Goal: Browse casually

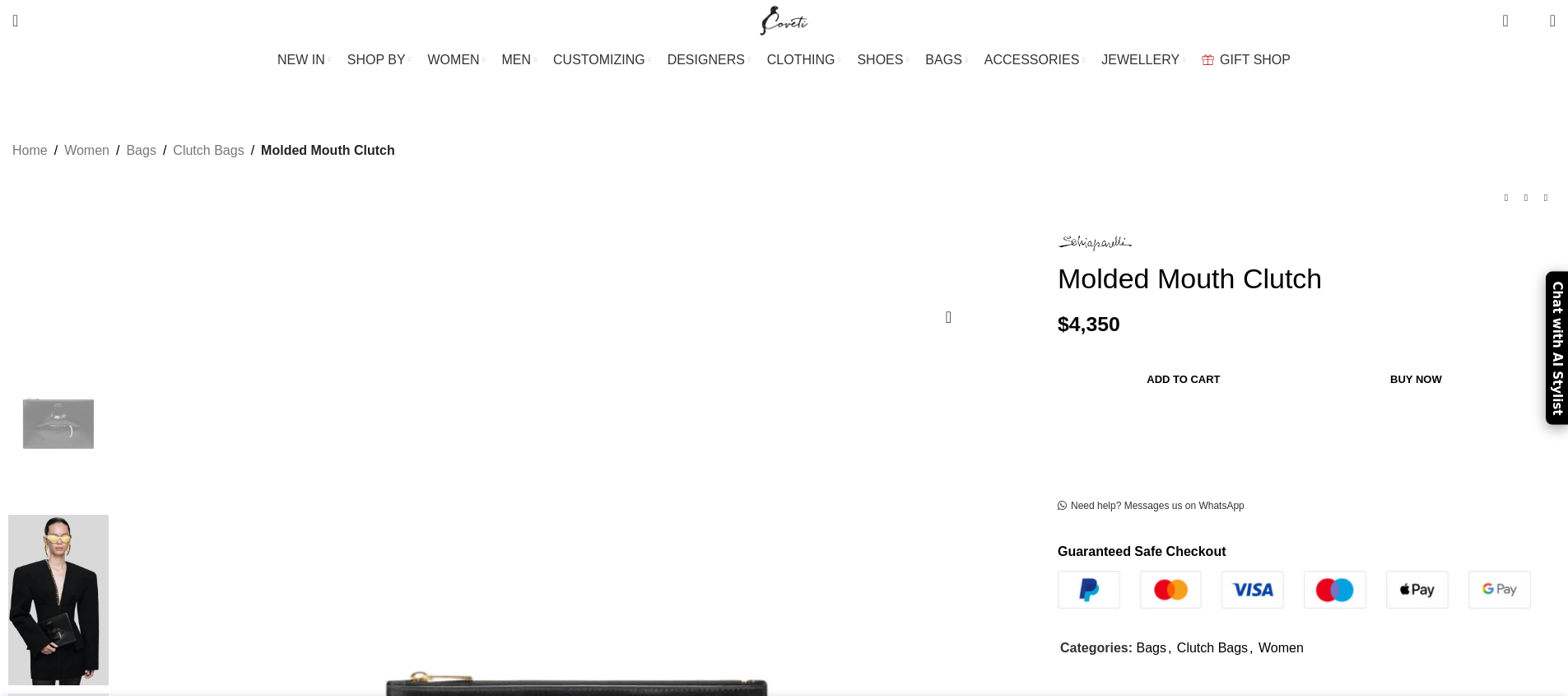
click at [109, 515] on img at bounding box center [58, 600] width 101 height 172
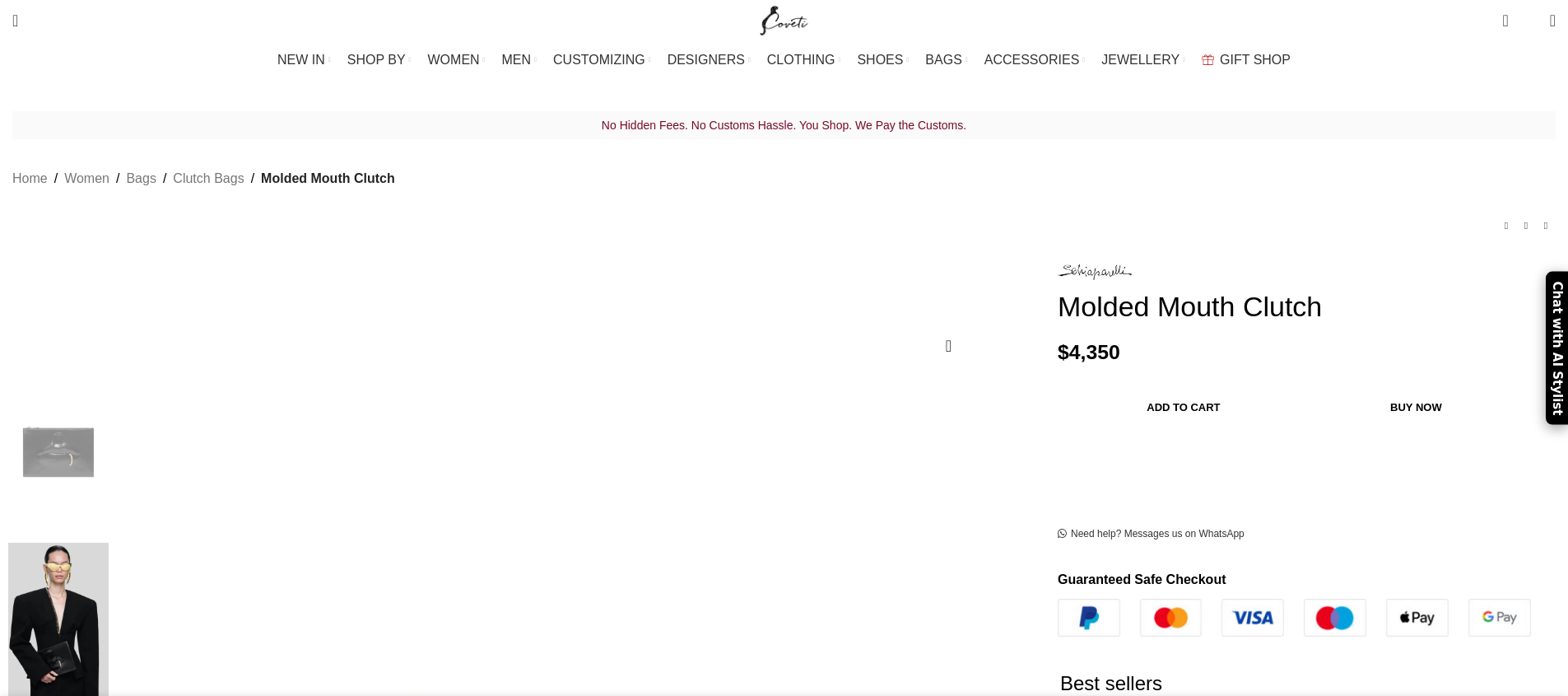
click at [109, 543] on img at bounding box center [58, 628] width 101 height 172
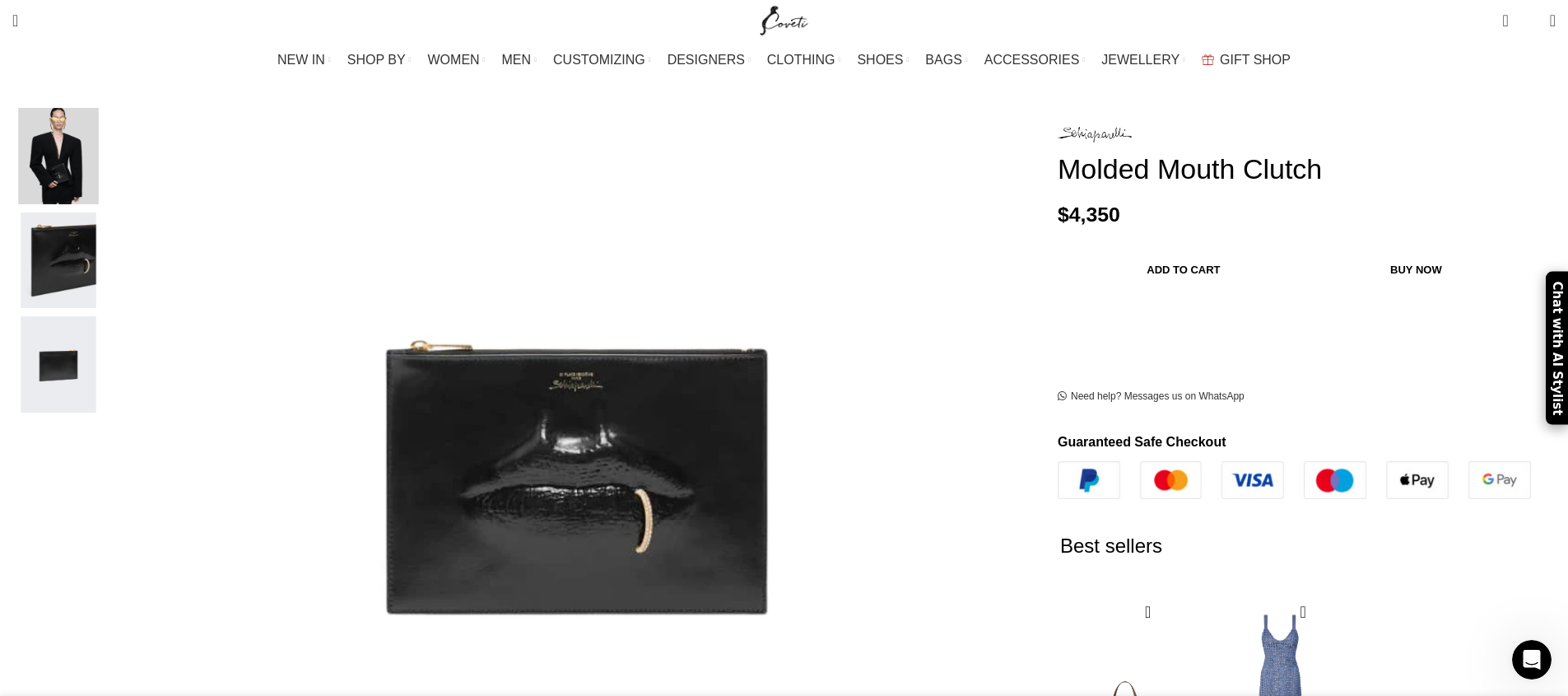
scroll to position [0, 347]
click at [109, 140] on img "2 / 4" at bounding box center [58, 156] width 101 height 96
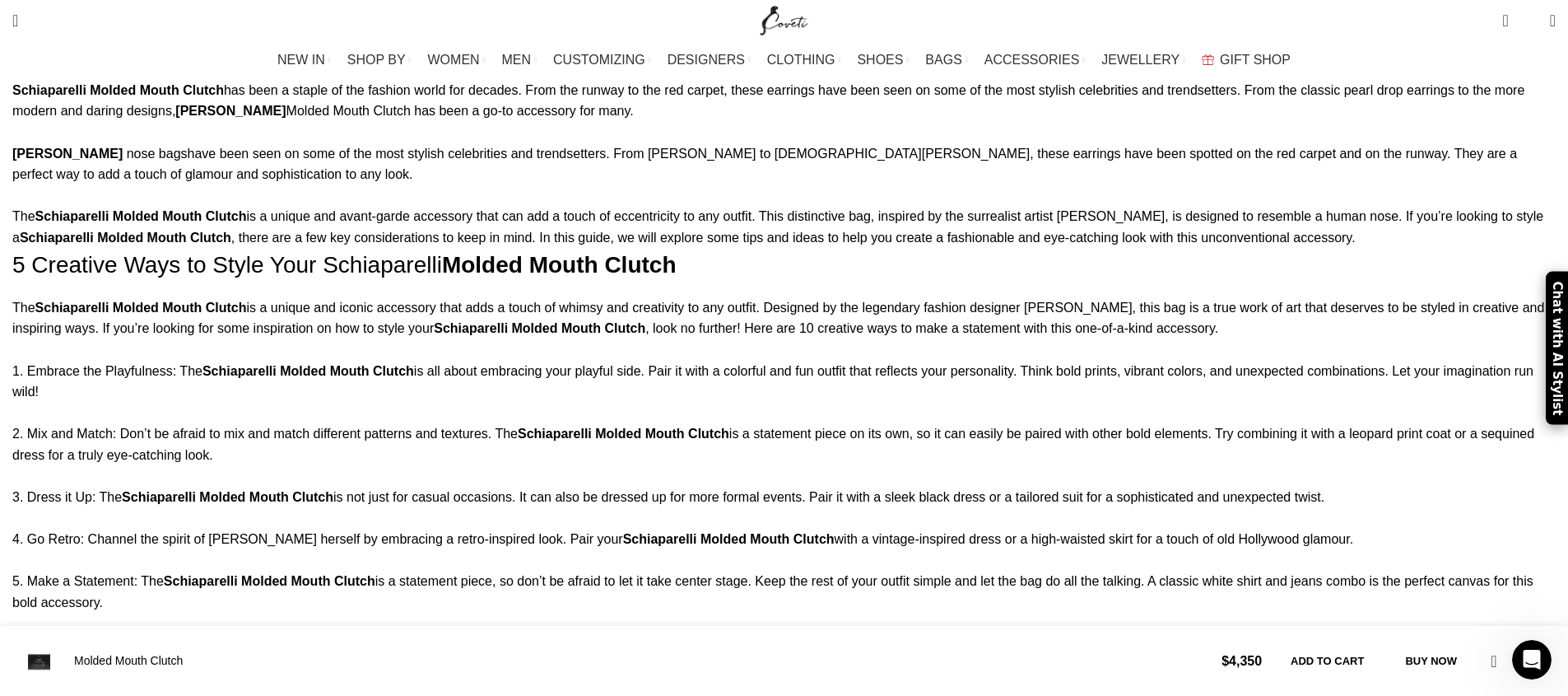
scroll to position [0, 519]
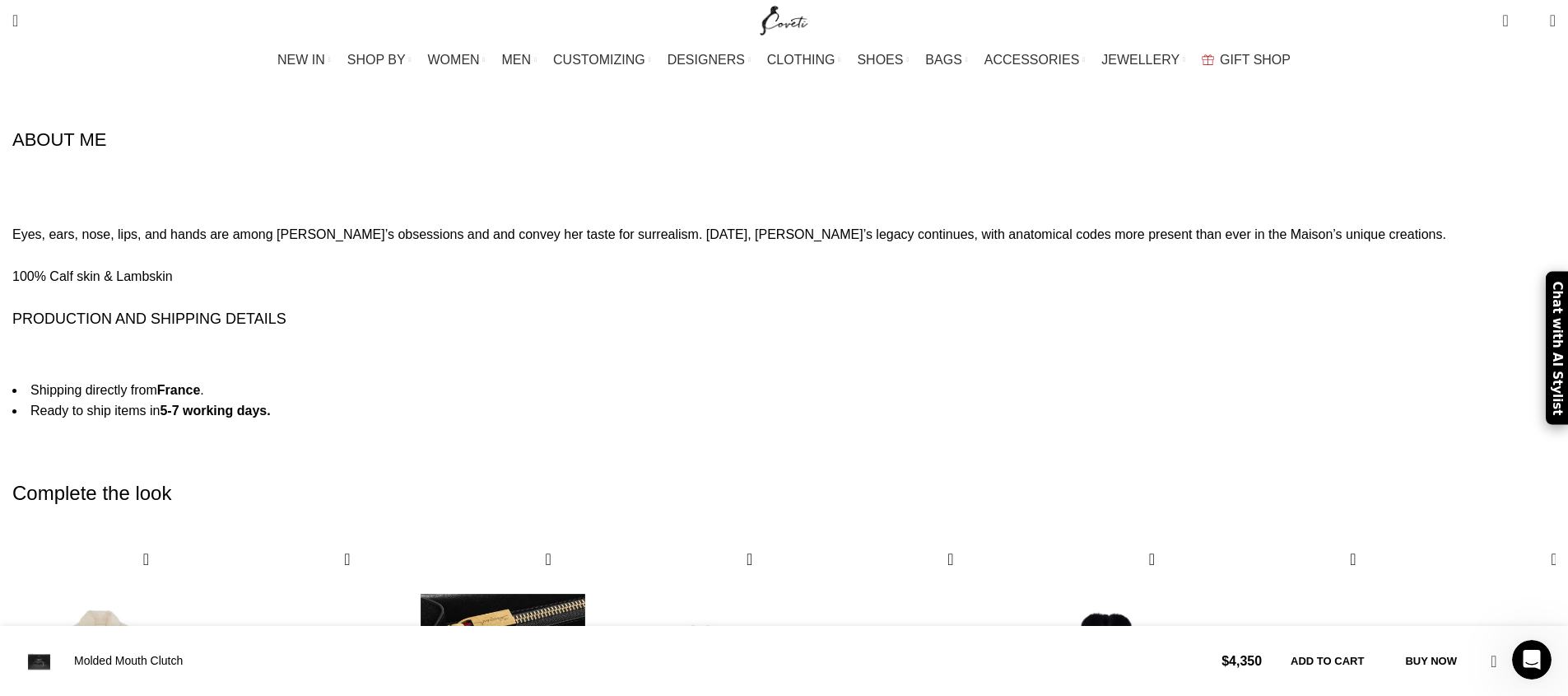
scroll to position [2622, 0]
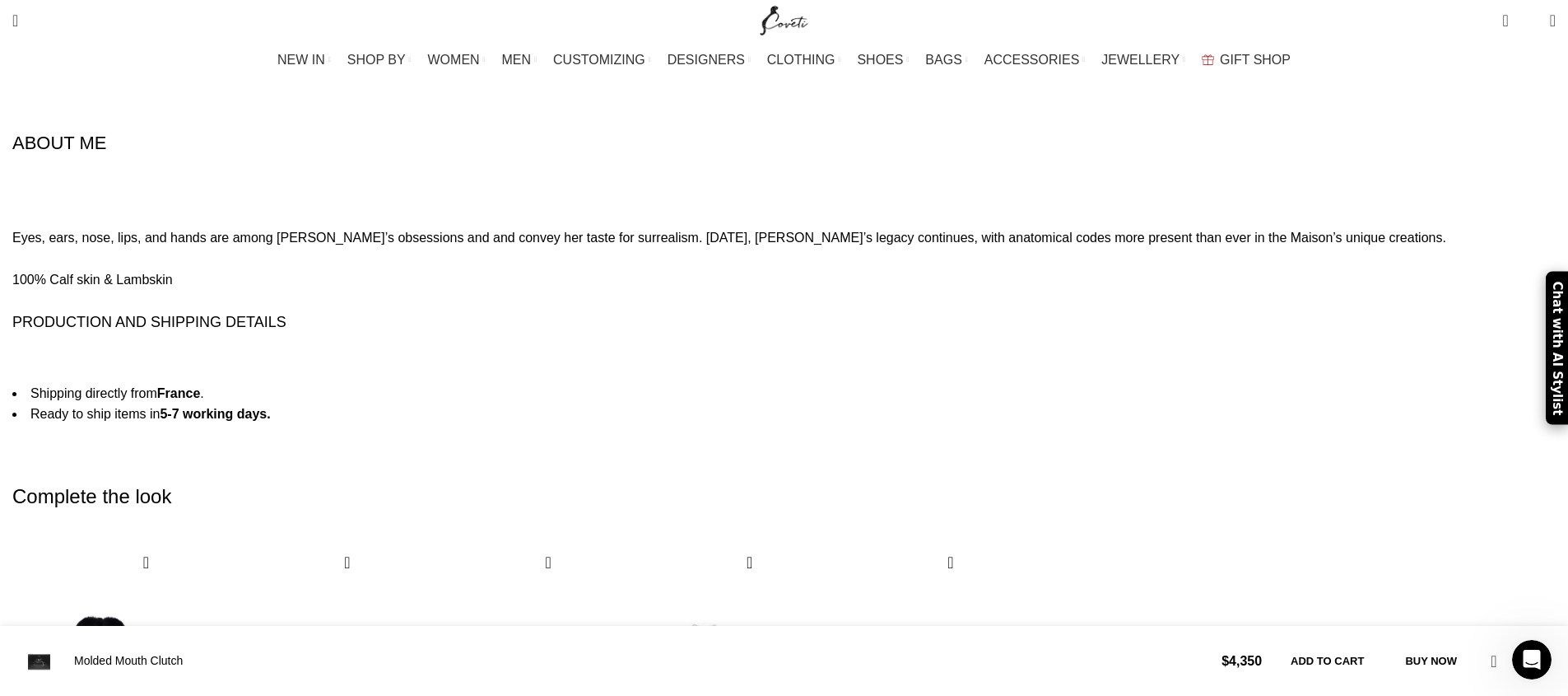
click at [993, 543] on div "10 / 10" at bounding box center [905, 708] width 176 height 330
